Goal: Transaction & Acquisition: Purchase product/service

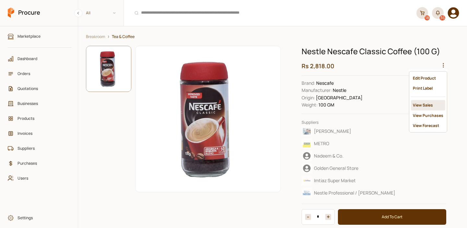
click at [425, 101] on div "View Sales" at bounding box center [428, 105] width 34 height 10
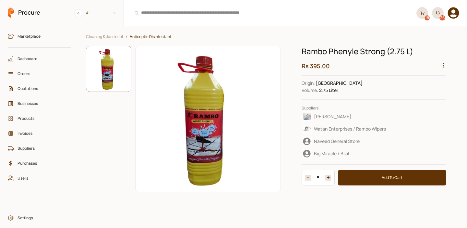
click at [441, 64] on icon "button" at bounding box center [443, 65] width 6 height 6
click at [425, 100] on div "View Sales" at bounding box center [428, 105] width 34 height 10
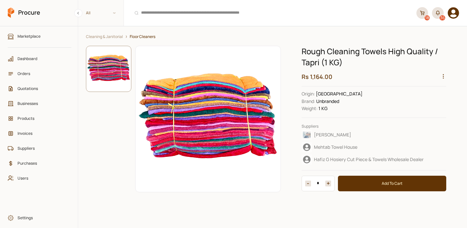
click at [444, 74] on icon "button" at bounding box center [443, 76] width 6 height 6
click at [428, 111] on div "View Sales" at bounding box center [428, 116] width 34 height 10
